Goal: Book appointment/travel/reservation

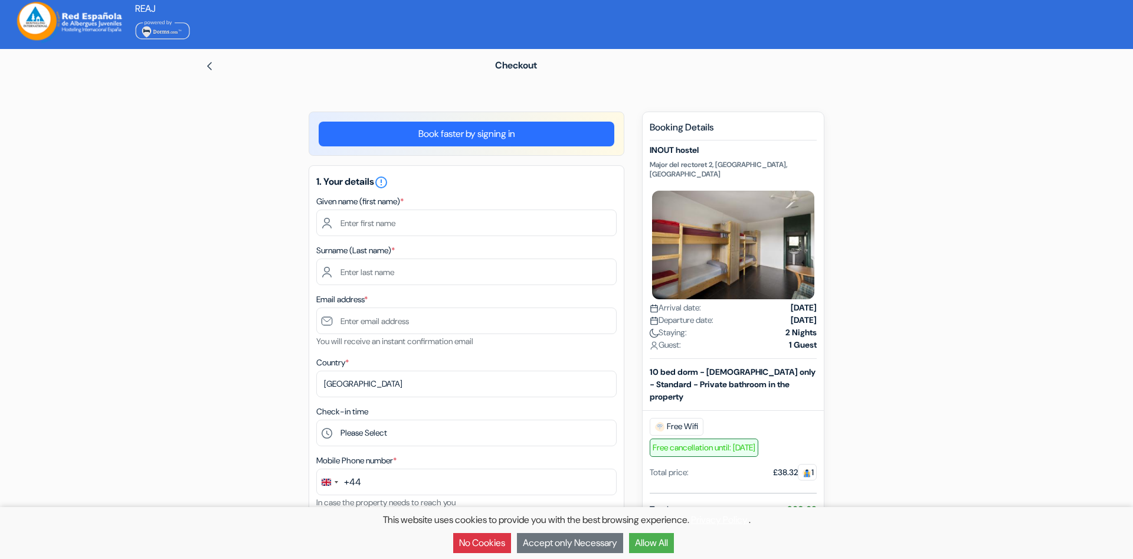
click at [358, 226] on input "text" at bounding box center [466, 223] width 300 height 27
click at [365, 223] on input "text" at bounding box center [466, 223] width 300 height 27
select select "254"
click option "[GEOGRAPHIC_DATA]" at bounding box center [0, 0] width 0 height 0
click at [361, 384] on select "Select country [GEOGRAPHIC_DATA] [GEOGRAPHIC_DATA] [GEOGRAPHIC_DATA] [GEOGRAPHI…" at bounding box center [466, 384] width 300 height 27
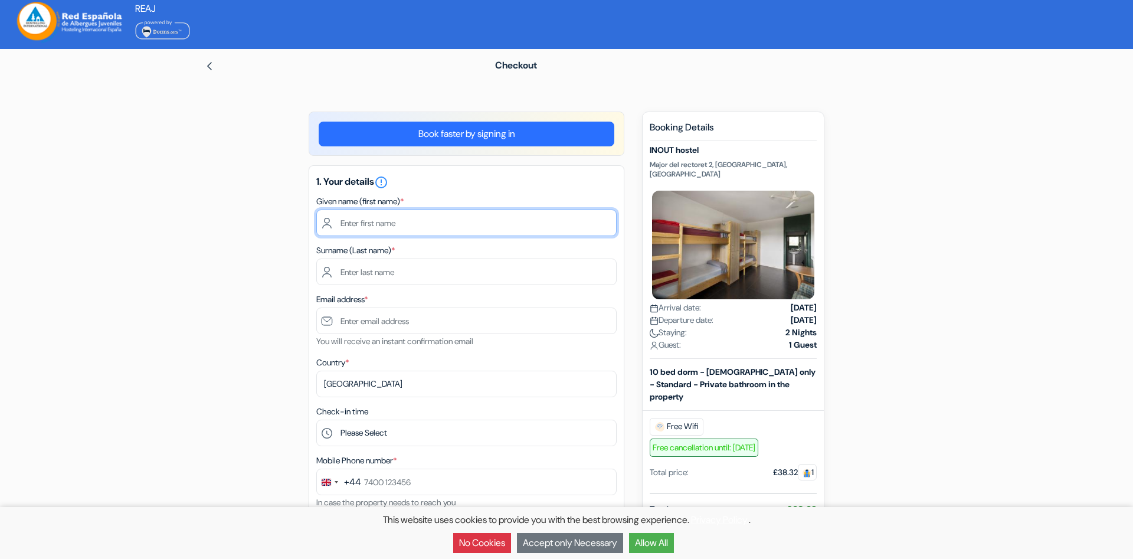
click at [385, 229] on input "text" at bounding box center [466, 223] width 300 height 27
click at [369, 217] on input "text" at bounding box center [466, 223] width 300 height 27
type input "[PERSON_NAME]"
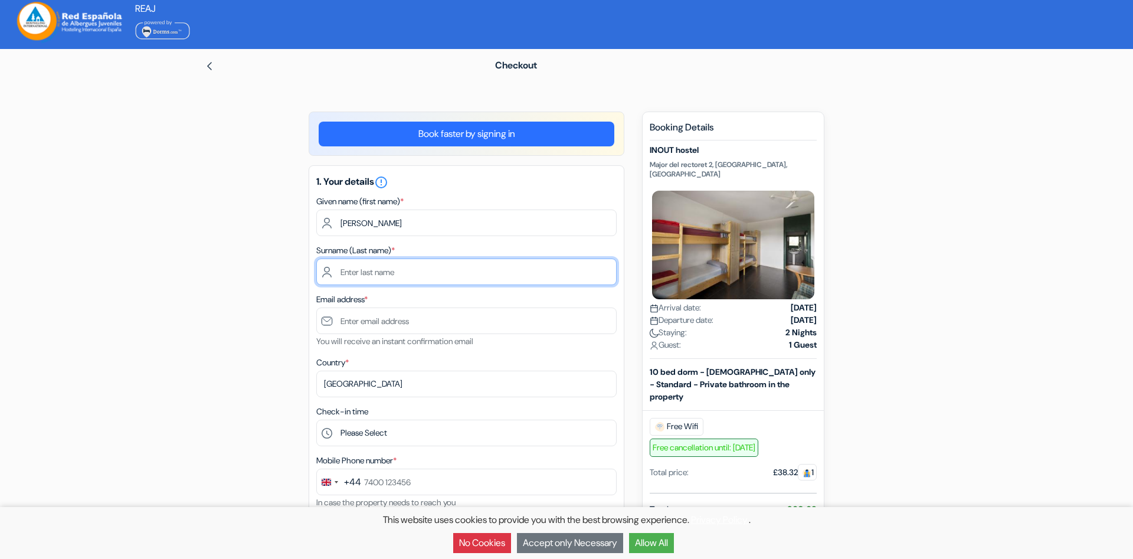
type input "Walpole"
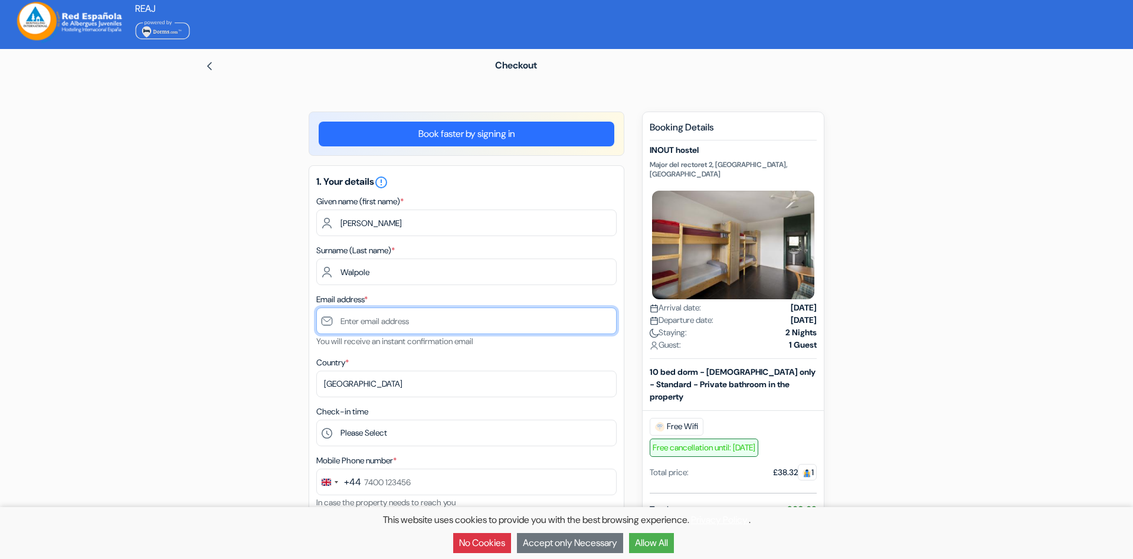
type input "[PERSON_NAME][EMAIL_ADDRESS][PERSON_NAME][DOMAIN_NAME]"
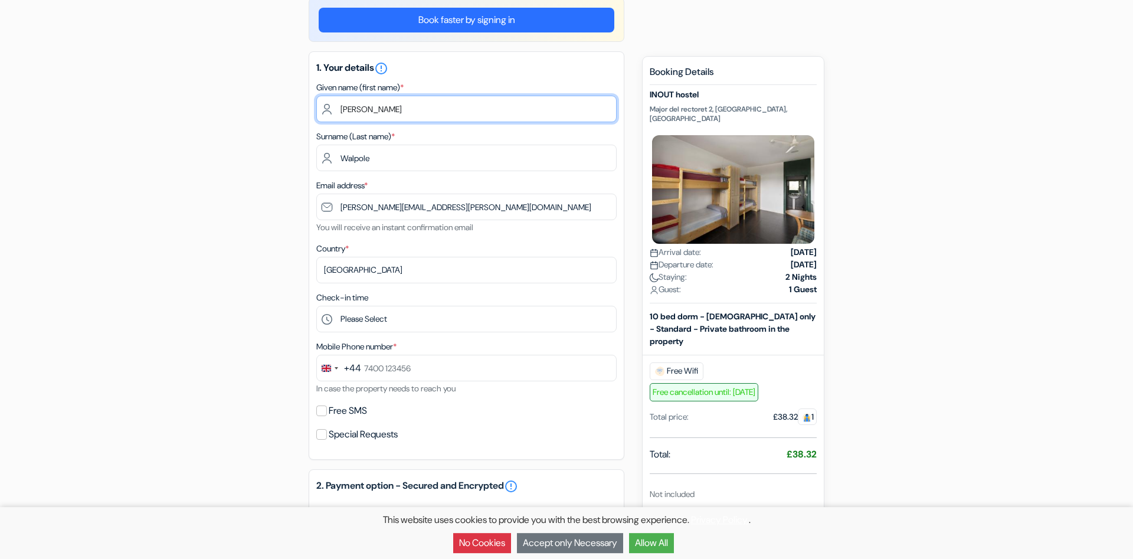
scroll to position [120, 0]
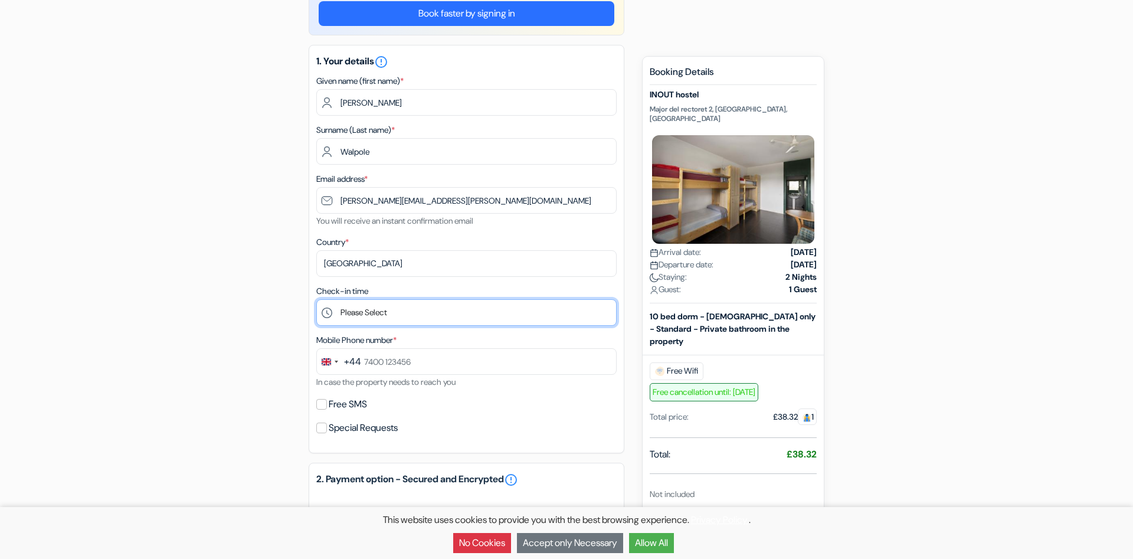
click at [316, 299] on select "Please Select 1:00 2:00 3:00 4:00 5:00 6:00 7:00 8:00 9:00 10:00 11:00 12:00 13…" at bounding box center [466, 312] width 300 height 27
select select "15"
click option "15:00" at bounding box center [0, 0] width 0 height 0
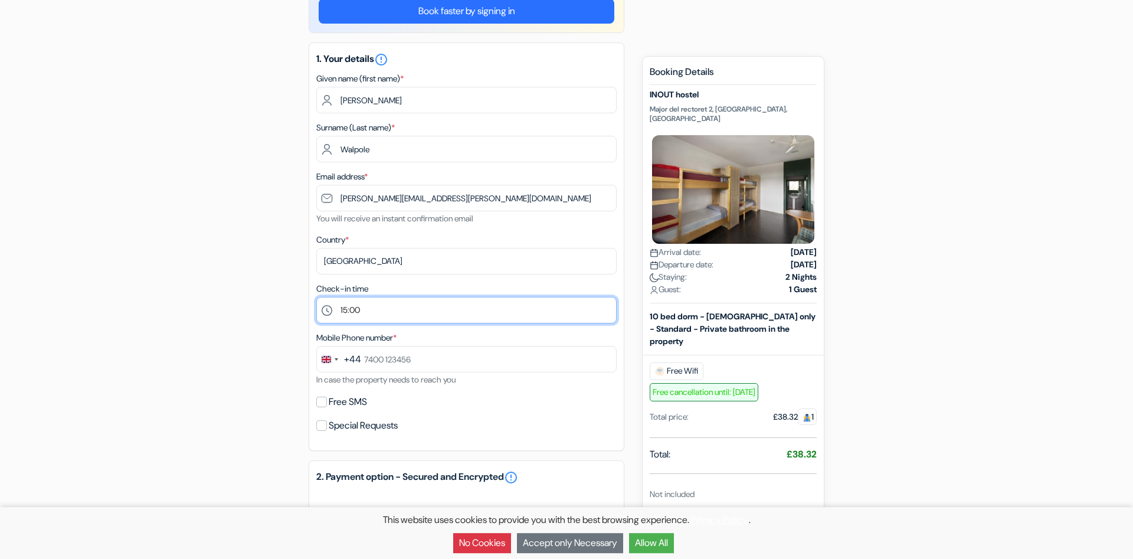
scroll to position [181, 0]
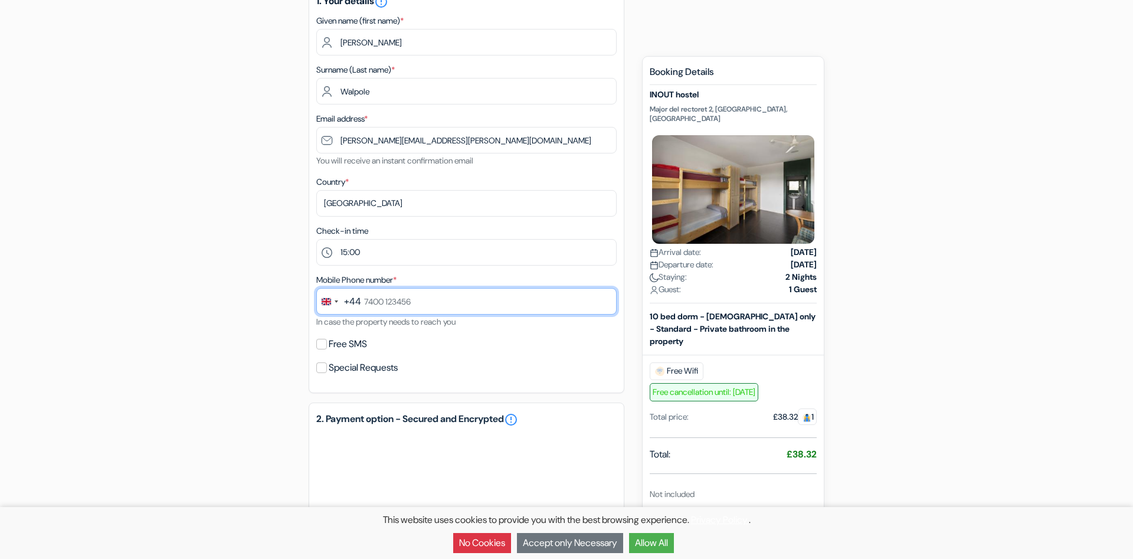
click at [380, 303] on input "text" at bounding box center [466, 301] width 300 height 27
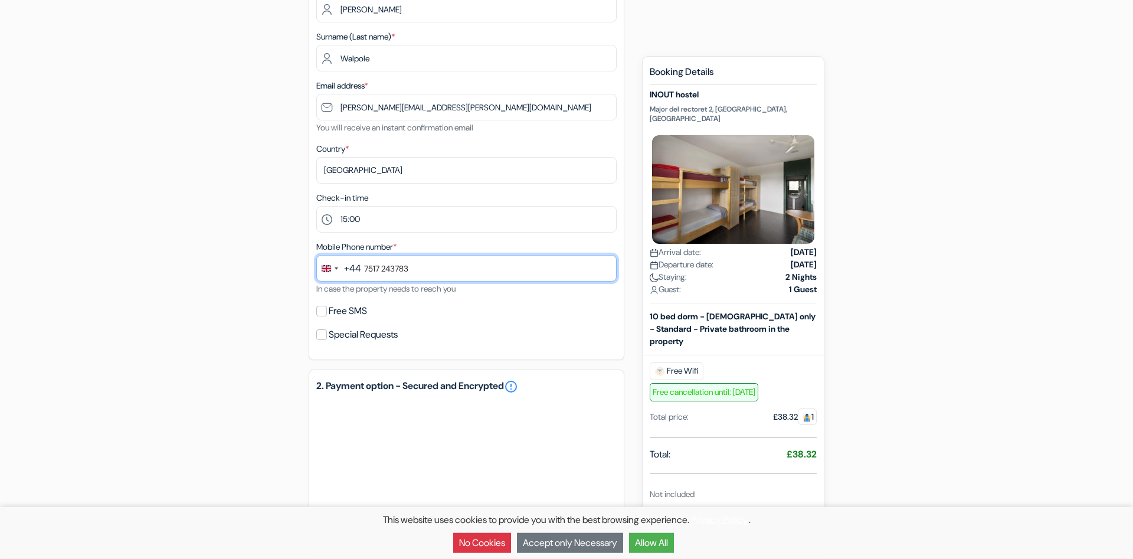
scroll to position [241, 0]
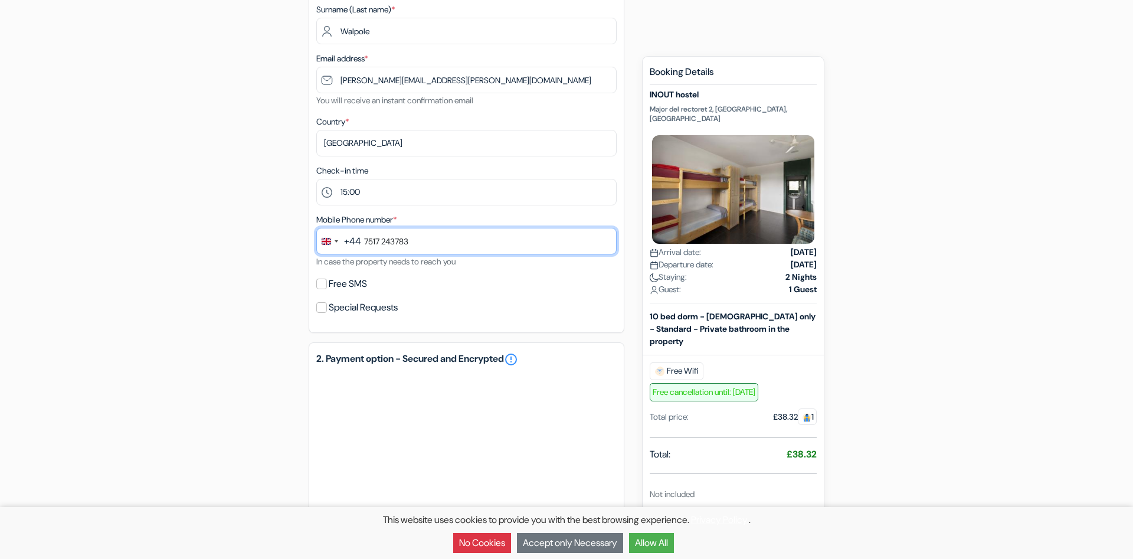
type input "7517 243783"
click at [320, 285] on input "Free SMS" at bounding box center [321, 284] width 11 height 11
checkbox input "true"
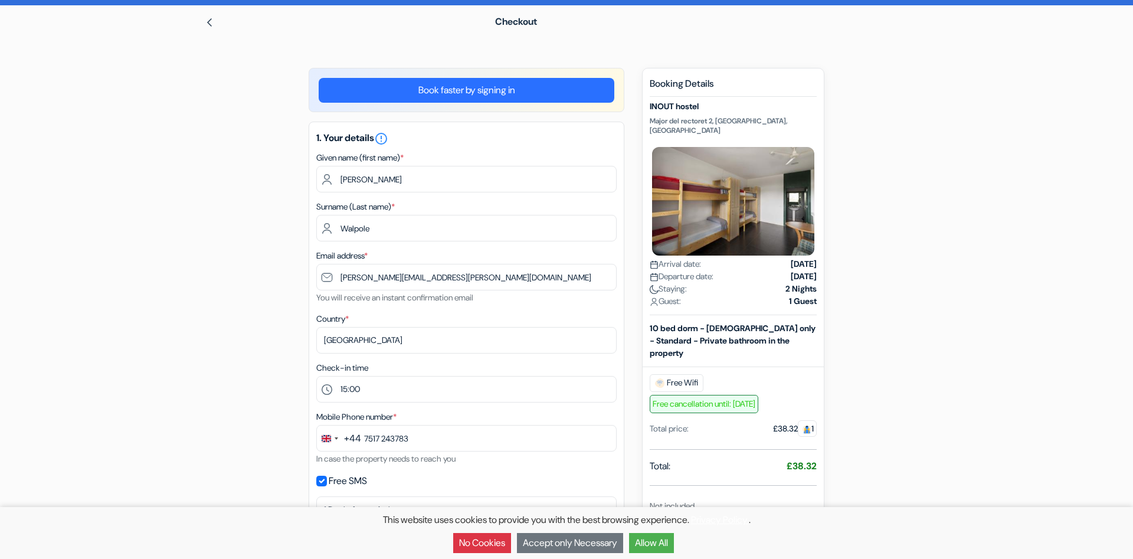
scroll to position [407, 0]
